Goal: Task Accomplishment & Management: Use online tool/utility

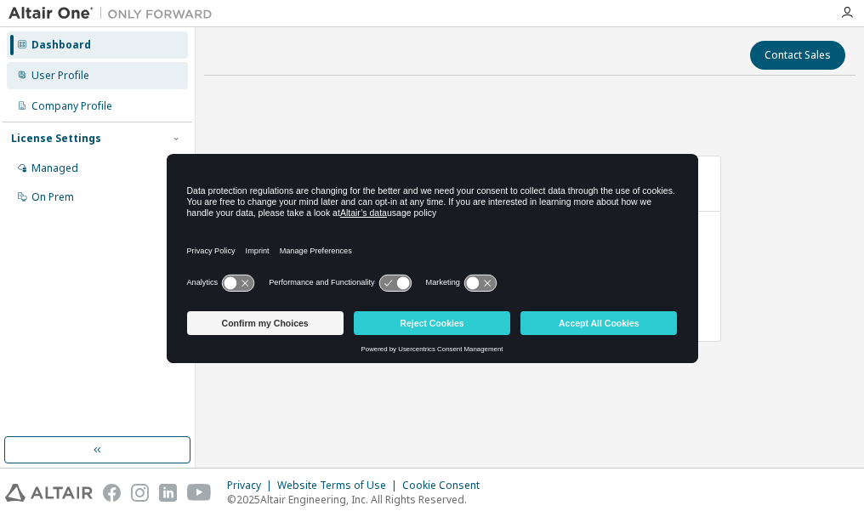
click at [76, 74] on div "User Profile" at bounding box center [60, 76] width 58 height 14
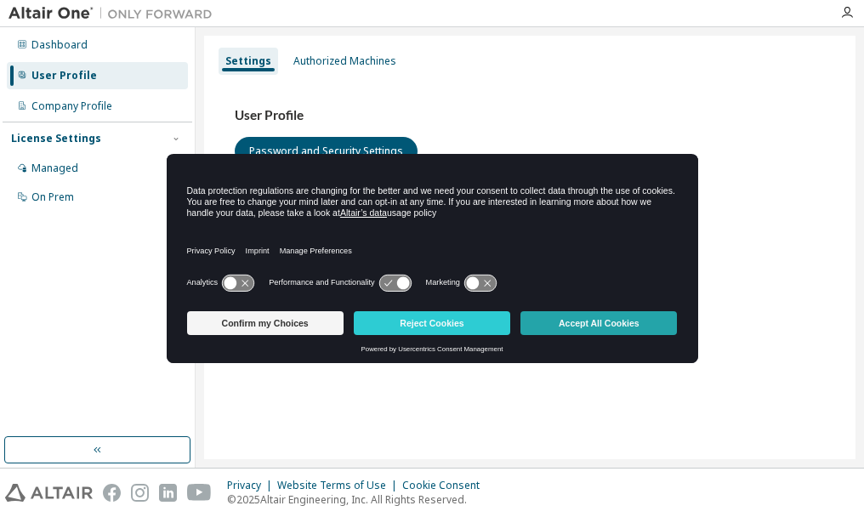
click at [577, 327] on button "Accept All Cookies" at bounding box center [599, 323] width 157 height 24
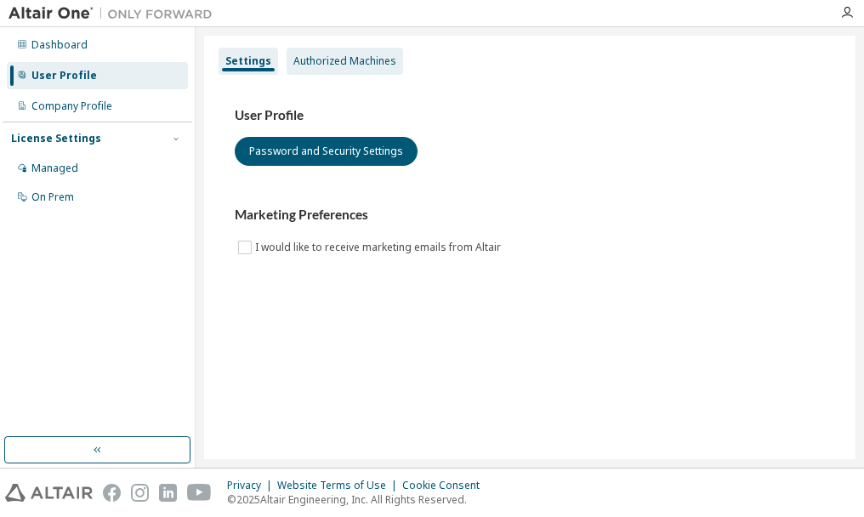
click at [361, 57] on div "Authorized Machines" at bounding box center [344, 61] width 103 height 14
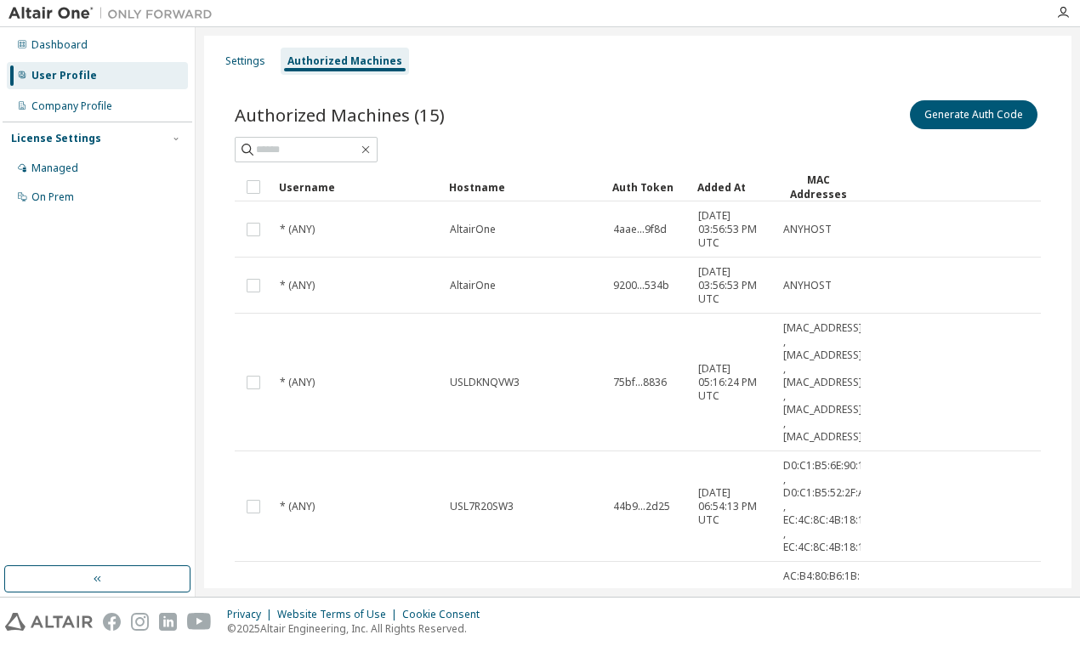
drag, startPoint x: 863, startPoint y: 7, endPoint x: 513, endPoint y: 39, distance: 351.9
click at [513, 39] on div "Settings Authorized Machines Authorized Machines (15) Generate Auth Code Clear …" at bounding box center [638, 655] width 868 height 1238
click at [863, 111] on button "Generate Auth Code" at bounding box center [974, 114] width 128 height 29
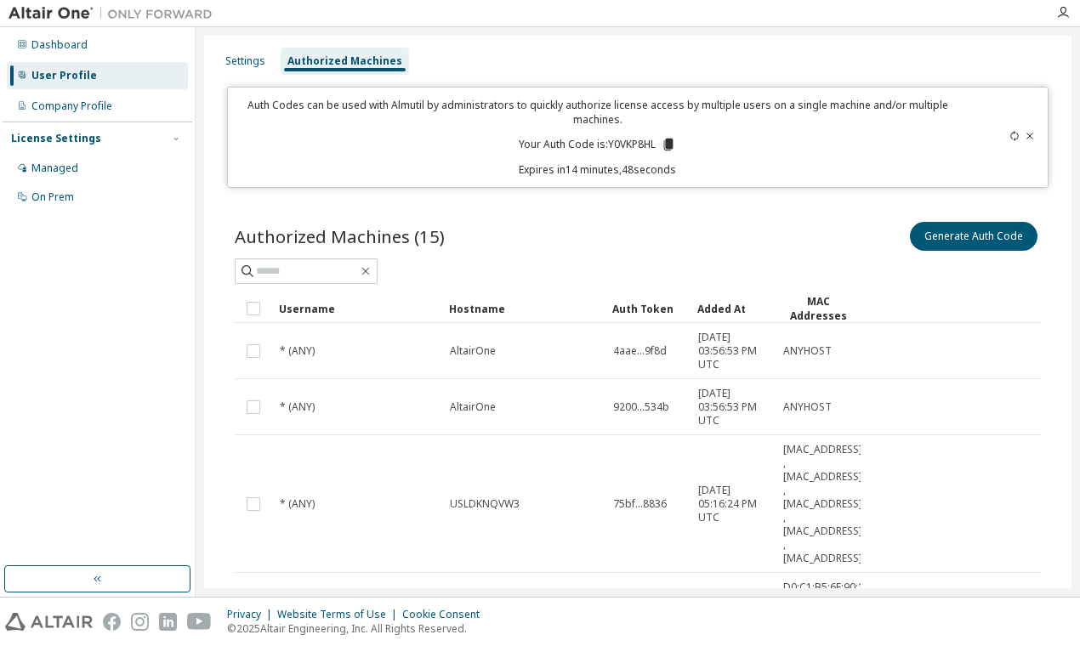
click at [619, 142] on p "Your Auth Code is: Y0VKP8HL" at bounding box center [597, 144] width 157 height 15
copy p "Y0VKP8HL"
